Goal: Obtain resource: Download file/media

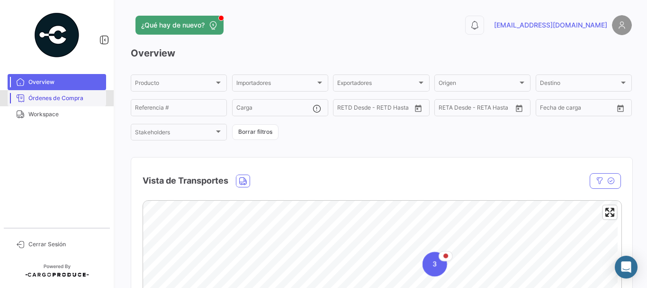
click at [72, 101] on span "Órdenes de Compra" at bounding box center [65, 98] width 74 height 9
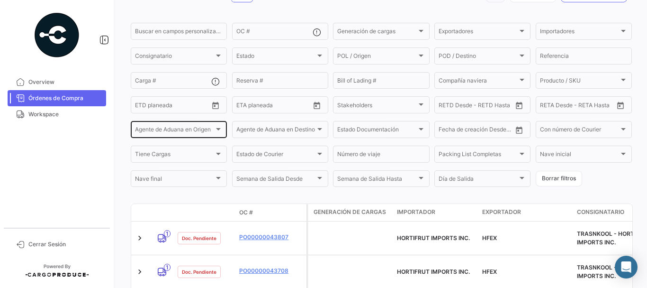
scroll to position [181, 0]
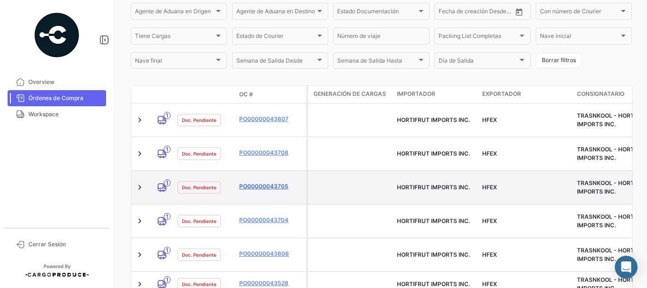
click at [261, 182] on link "PO00000043705" at bounding box center [270, 186] width 63 height 9
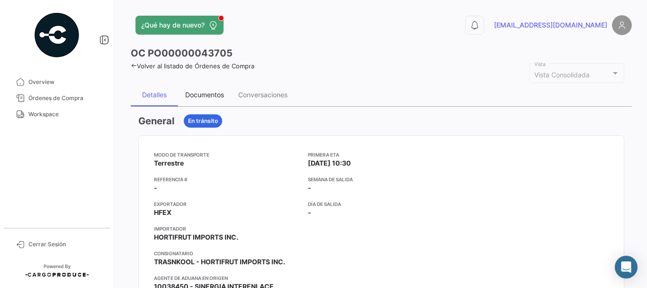
click at [199, 89] on div "Documentos" at bounding box center [204, 94] width 53 height 23
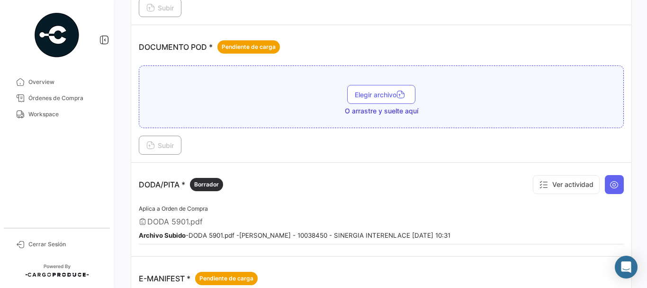
scroll to position [474, 0]
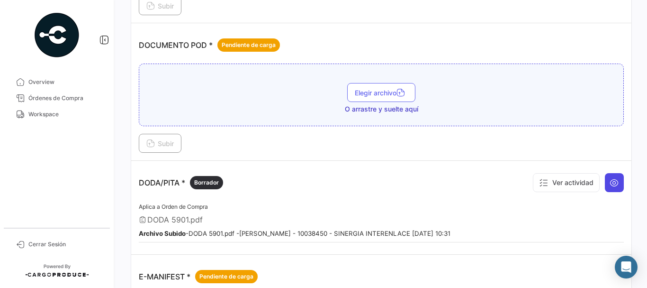
click at [615, 184] on button at bounding box center [614, 182] width 19 height 19
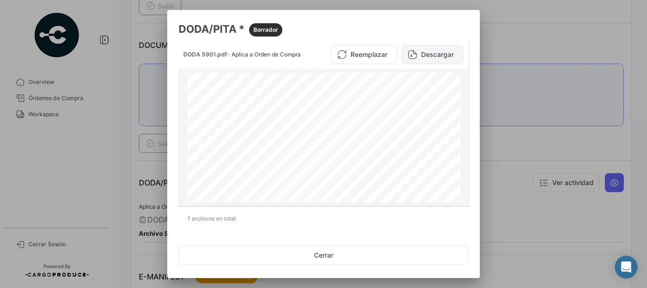
click at [433, 59] on button "Descargar" at bounding box center [433, 54] width 62 height 19
click at [538, 75] on div at bounding box center [323, 144] width 647 height 288
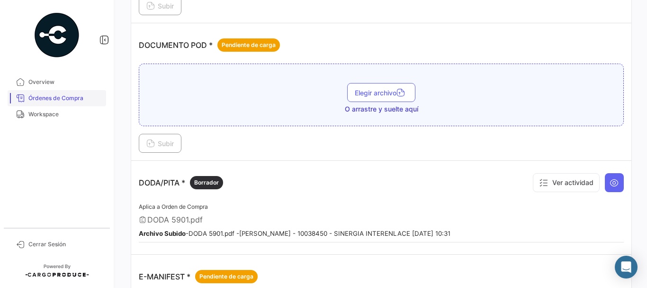
click at [74, 98] on span "Órdenes de Compra" at bounding box center [65, 98] width 74 height 9
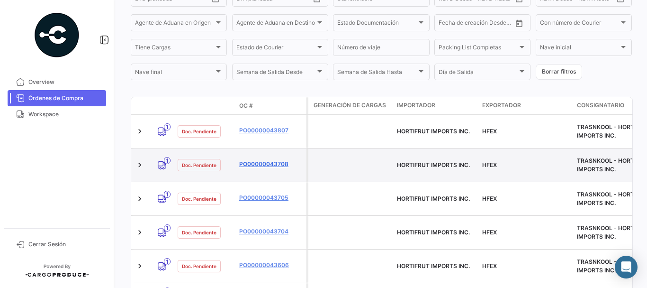
scroll to position [181, 0]
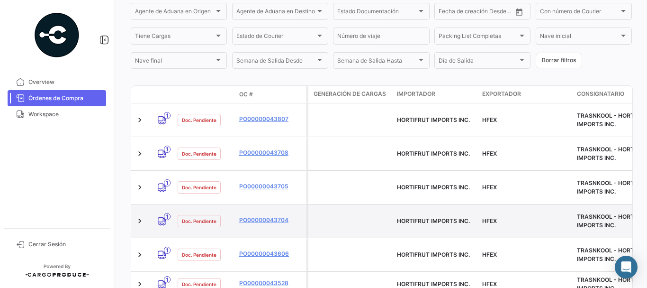
click at [256, 204] on datatable-body-cell "PO00000043704" at bounding box center [270, 220] width 71 height 33
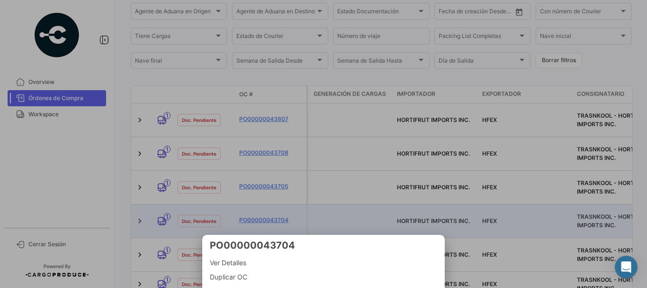
click at [256, 197] on div at bounding box center [323, 144] width 647 height 288
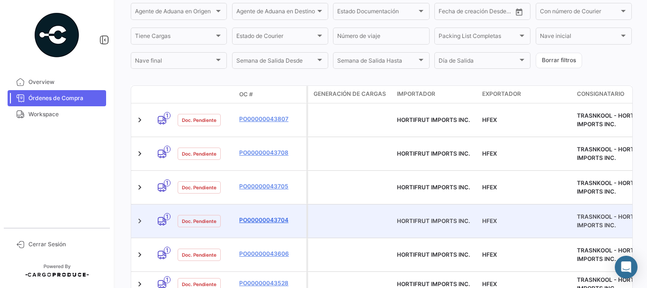
click at [256, 216] on link "PO00000043704" at bounding box center [270, 220] width 63 height 9
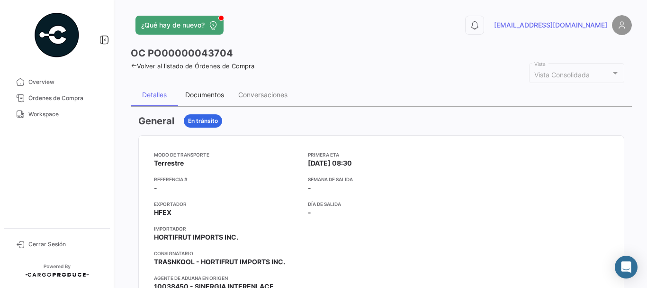
click at [211, 98] on div "Documentos" at bounding box center [204, 94] width 39 height 8
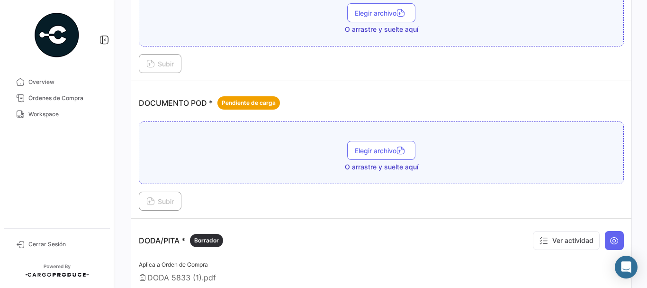
scroll to position [521, 0]
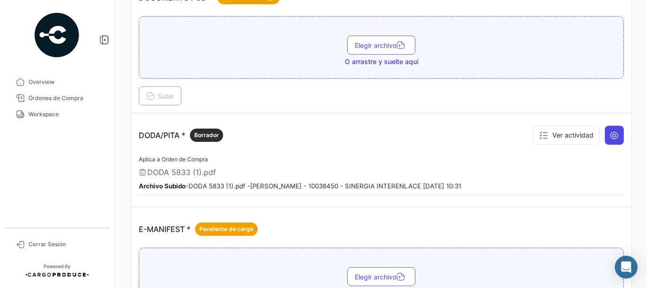
click at [610, 133] on icon at bounding box center [614, 134] width 9 height 9
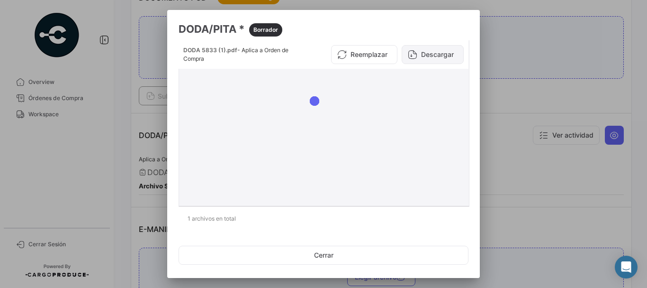
click at [435, 57] on button "Descargar" at bounding box center [433, 54] width 62 height 19
click at [595, 118] on div at bounding box center [323, 144] width 647 height 288
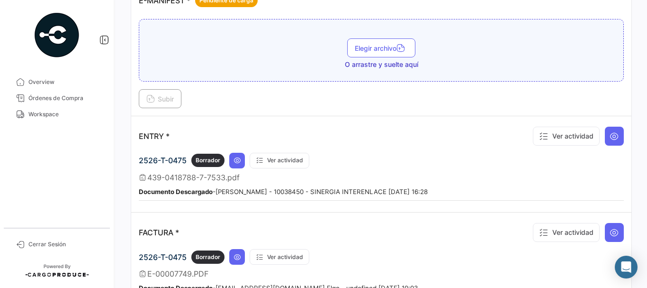
scroll to position [758, 0]
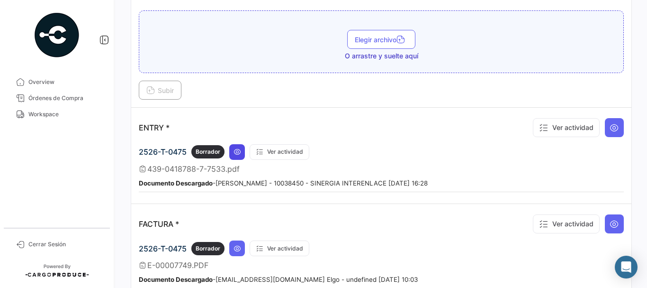
click at [241, 153] on icon at bounding box center [238, 152] width 8 height 8
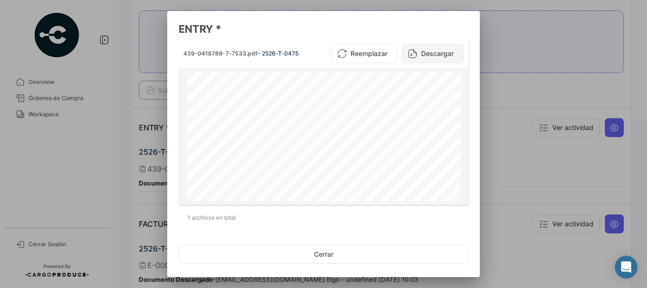
click at [432, 51] on button "Descargar" at bounding box center [433, 53] width 62 height 19
click at [509, 99] on div at bounding box center [323, 144] width 647 height 288
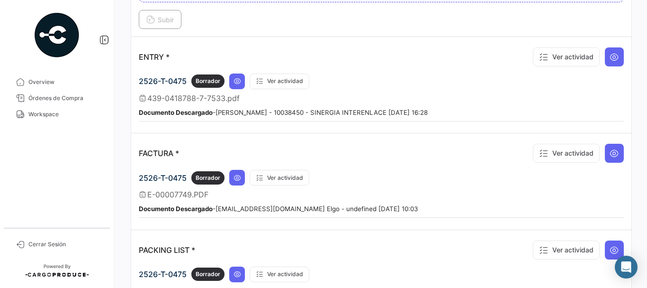
scroll to position [853, 0]
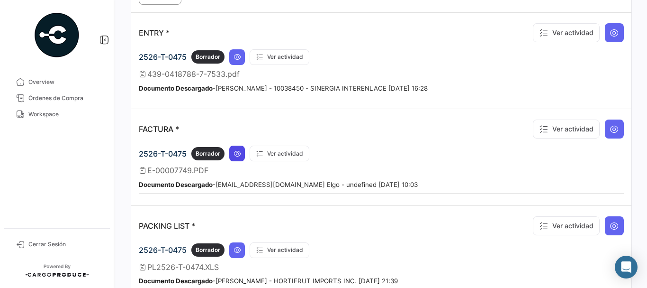
click at [240, 153] on icon at bounding box center [238, 154] width 8 height 8
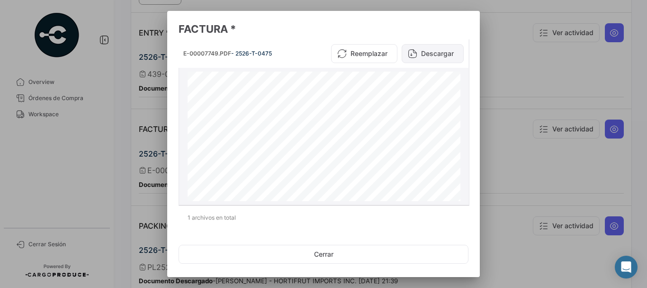
click at [433, 48] on button "Descargar" at bounding box center [433, 53] width 62 height 19
click at [521, 52] on div at bounding box center [323, 144] width 647 height 288
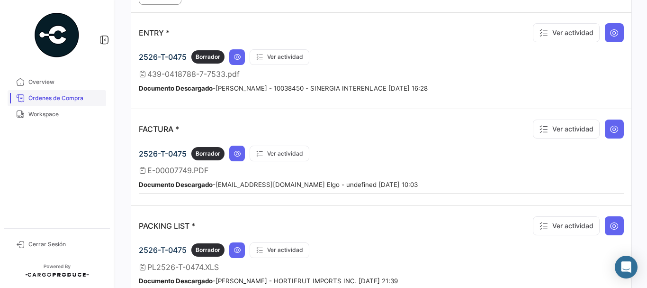
click at [71, 95] on span "Órdenes de Compra" at bounding box center [65, 98] width 74 height 9
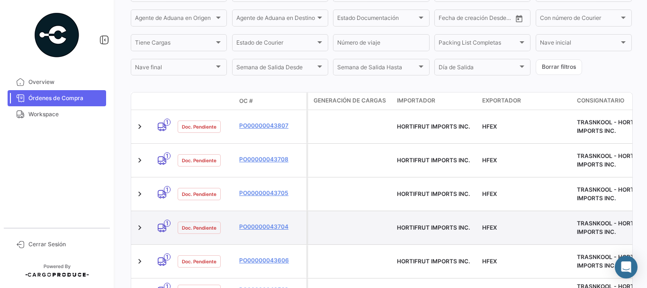
scroll to position [228, 0]
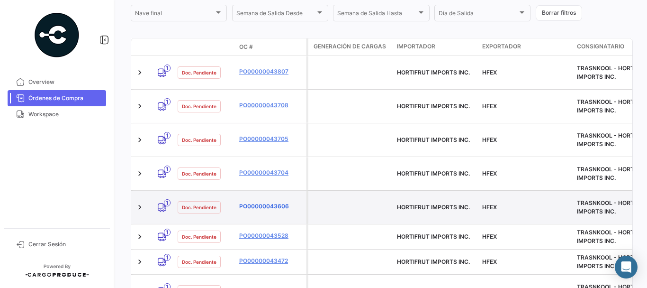
click at [258, 202] on link "PO00000043606" at bounding box center [270, 206] width 63 height 9
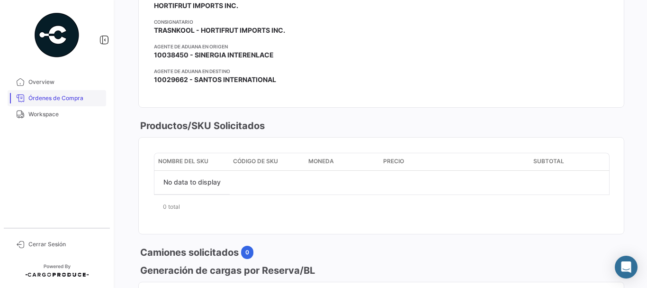
scroll to position [189, 0]
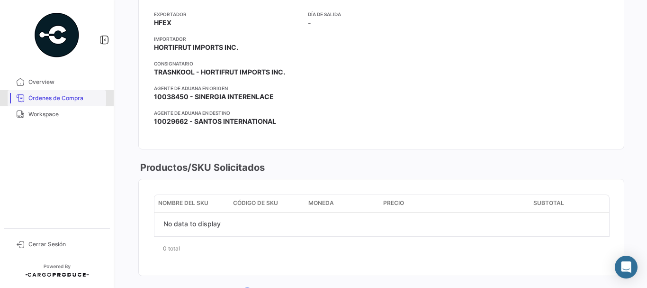
click at [63, 100] on span "Órdenes de Compra" at bounding box center [65, 98] width 74 height 9
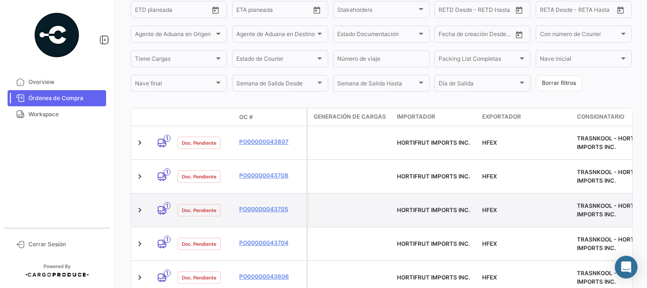
scroll to position [181, 0]
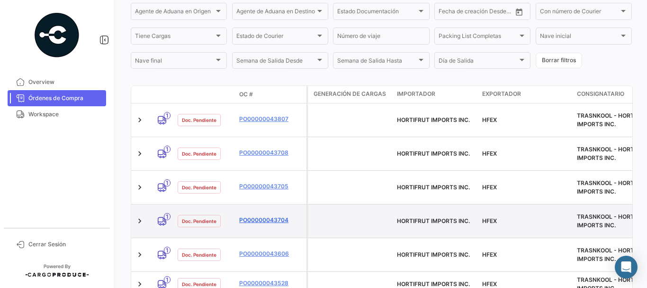
click at [262, 216] on link "PO00000043704" at bounding box center [270, 220] width 63 height 9
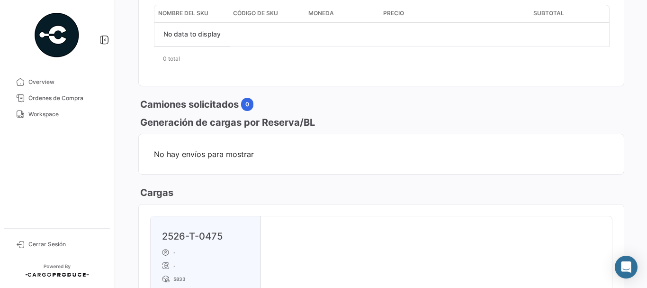
scroll to position [568, 0]
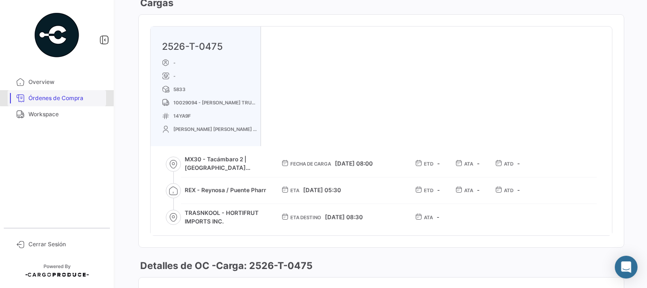
click at [67, 97] on span "Órdenes de Compra" at bounding box center [65, 98] width 74 height 9
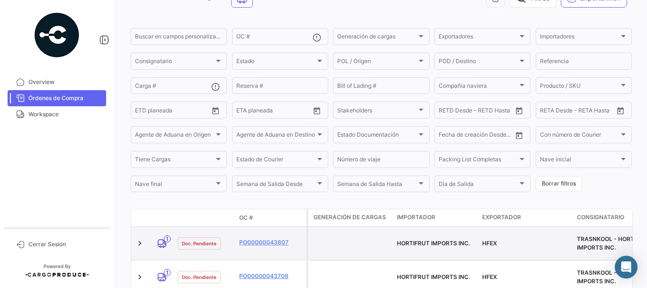
scroll to position [142, 0]
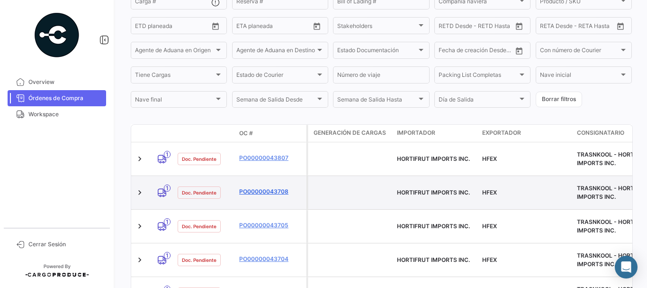
click at [266, 187] on link "PO00000043708" at bounding box center [270, 191] width 63 height 9
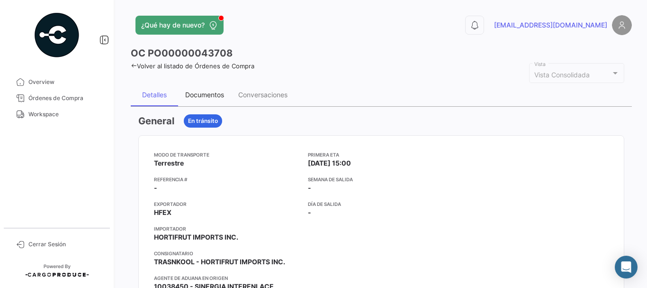
click at [216, 94] on div "Documentos" at bounding box center [204, 94] width 39 height 8
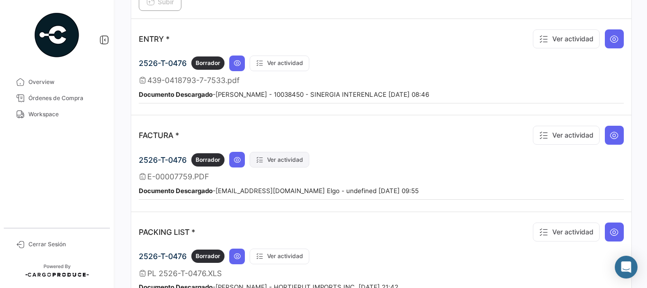
scroll to position [853, 0]
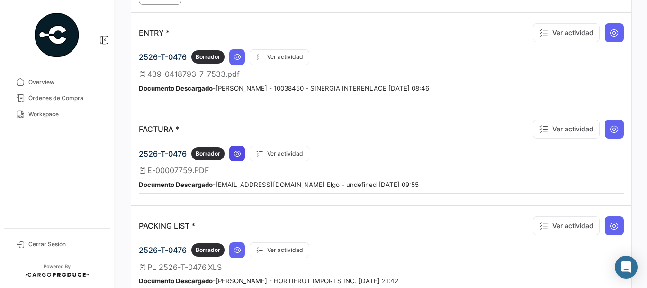
click at [241, 153] on icon at bounding box center [238, 154] width 8 height 8
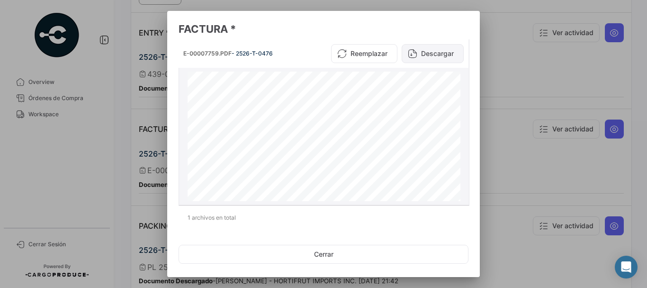
click at [425, 57] on button "Descargar" at bounding box center [433, 53] width 62 height 19
click at [501, 78] on div at bounding box center [323, 144] width 647 height 288
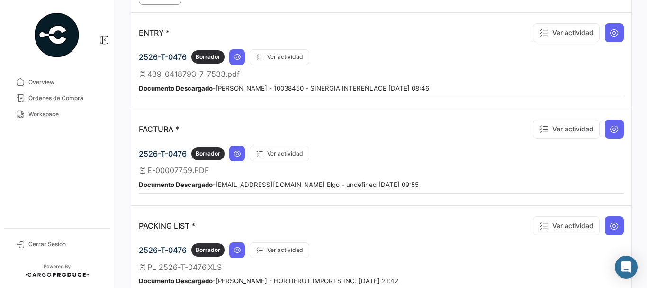
scroll to position [805, 0]
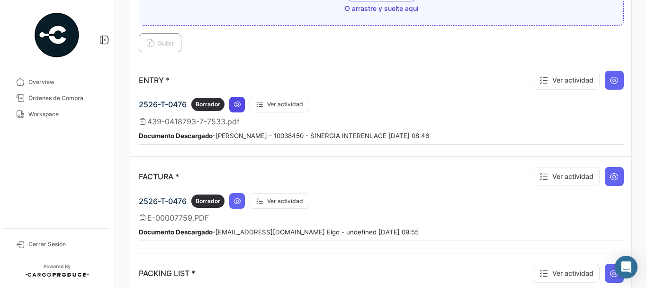
click at [236, 103] on icon at bounding box center [238, 104] width 8 height 8
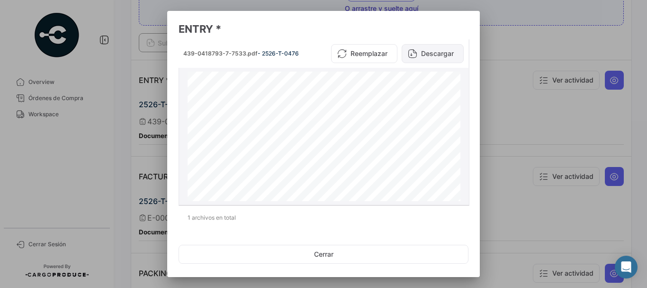
click at [432, 53] on button "Descargar" at bounding box center [433, 53] width 62 height 19
drag, startPoint x: 506, startPoint y: 89, endPoint x: 494, endPoint y: 82, distance: 13.8
click at [506, 89] on div at bounding box center [323, 144] width 647 height 288
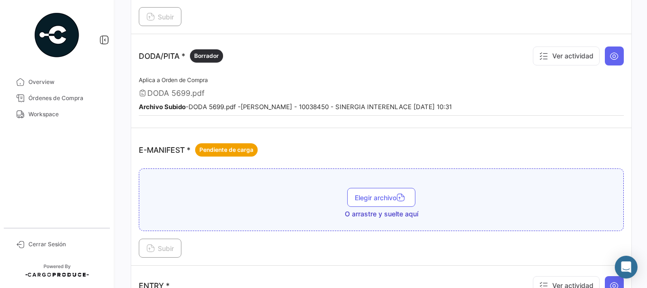
scroll to position [521, 0]
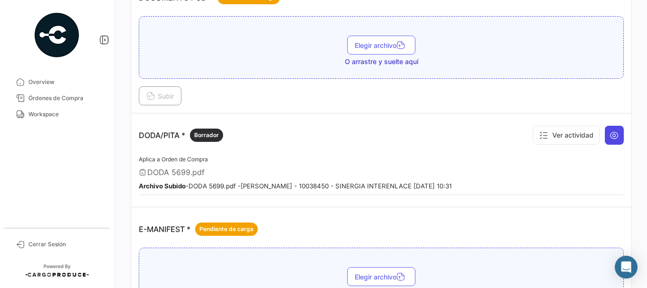
click at [610, 132] on icon at bounding box center [614, 134] width 9 height 9
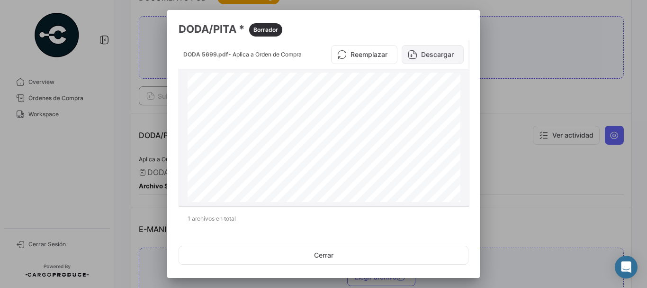
click at [430, 54] on button "Descargar" at bounding box center [433, 54] width 62 height 19
click at [548, 55] on div at bounding box center [323, 144] width 647 height 288
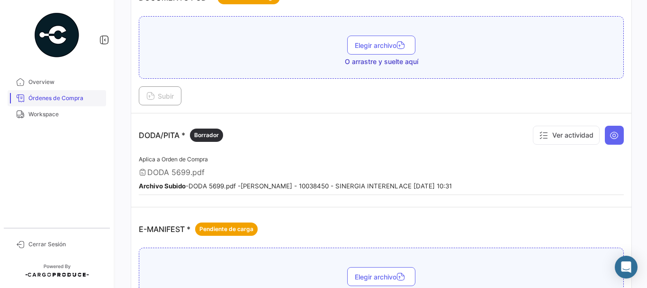
click at [78, 98] on span "Órdenes de Compra" at bounding box center [65, 98] width 74 height 9
